Goal: Transaction & Acquisition: Purchase product/service

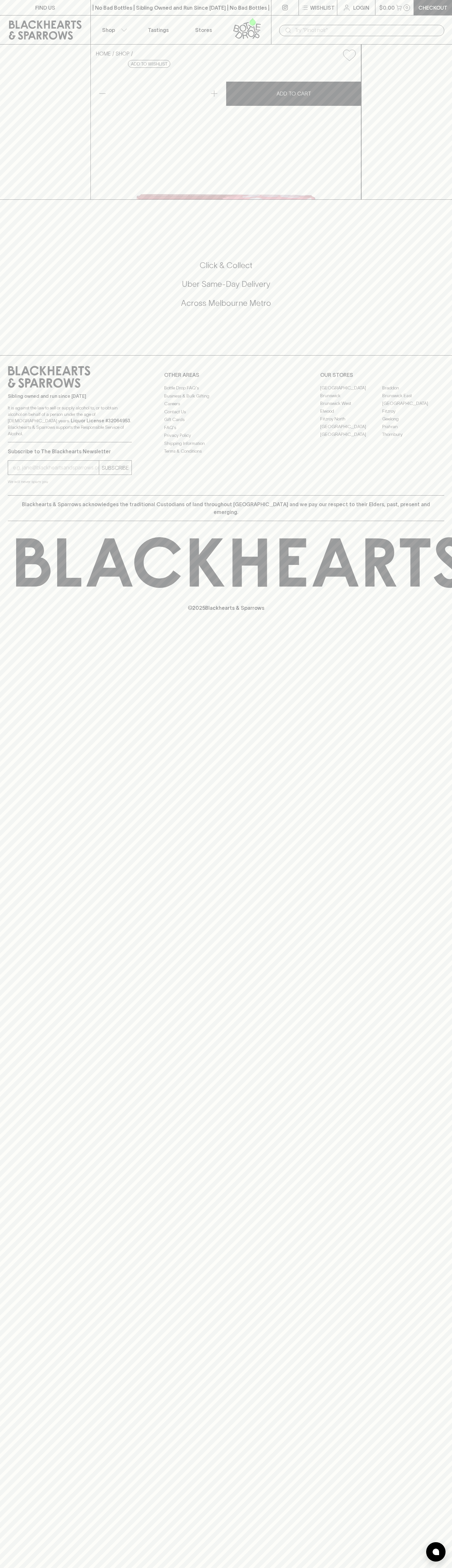
click at [403, 29] on input "text" at bounding box center [366, 30] width 144 height 10
click at [439, 1483] on div "FIND US | No Bad Bottles | Sibling Owned and Run Since 2006 | No Bad Bottles | …" at bounding box center [226, 784] width 452 height 1568
click at [421, 1567] on html "FIND US | No Bad Bottles | Sibling Owned and Run Since 2006 | No Bad Bottles | …" at bounding box center [226, 784] width 452 height 1568
click at [1, 495] on div "Sibling owned and run since 2006 It is against the law to sell or supply alcoho…" at bounding box center [226, 425] width 452 height 140
